Goal: Complete application form

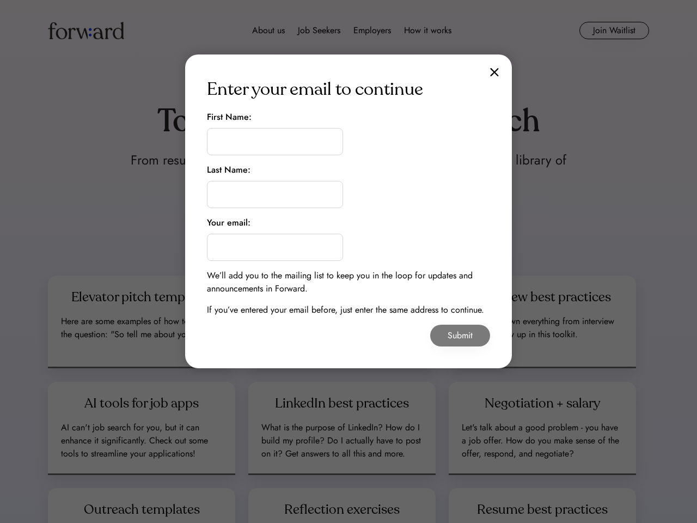
click at [349, 211] on div "Enter your email to continue First Name: Last Name: Your email: We’ll add you t…" at bounding box center [348, 211] width 327 height 314
click at [494, 72] on img at bounding box center [494, 72] width 9 height 9
click at [315, 89] on div "Enter your email to continue" at bounding box center [315, 89] width 216 height 26
click at [275, 133] on input "input" at bounding box center [275, 141] width 136 height 27
click at [229, 117] on div "First Name:" at bounding box center [229, 117] width 45 height 13
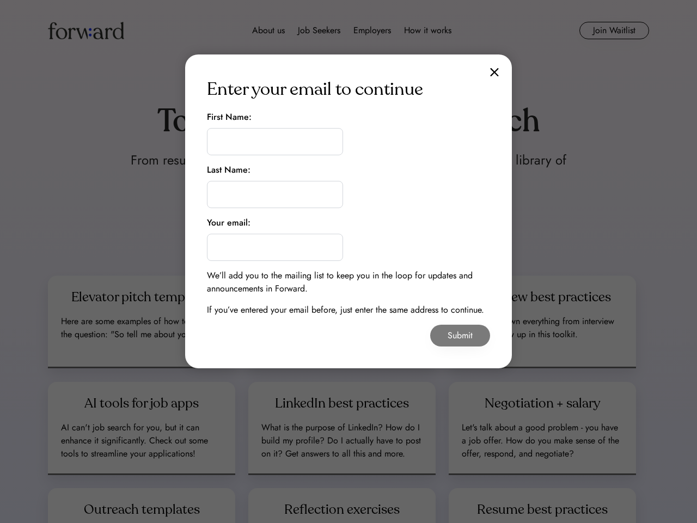
click at [275, 142] on input "input" at bounding box center [275, 141] width 136 height 27
click at [275, 186] on input "input" at bounding box center [275, 194] width 136 height 27
click at [229, 170] on div "Last Name:" at bounding box center [229, 169] width 44 height 13
click at [275, 194] on input "input" at bounding box center [275, 194] width 136 height 27
click at [275, 239] on input "email" at bounding box center [275, 247] width 136 height 27
